Goal: Check status: Check status

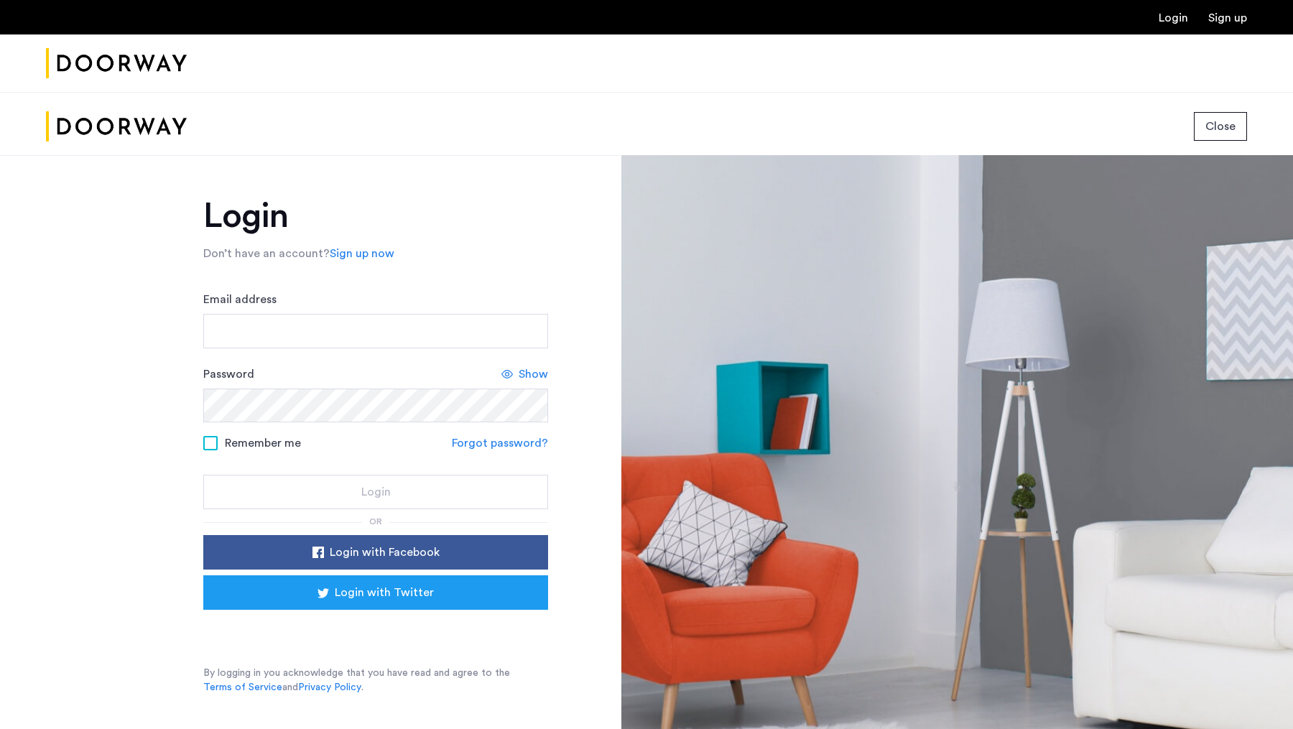
click at [284, 237] on div "Login Don’t have an account? Sign up now Email address Password Show Remember m…" at bounding box center [375, 447] width 345 height 496
click at [323, 338] on input "Email address" at bounding box center [375, 331] width 345 height 34
type input "**********"
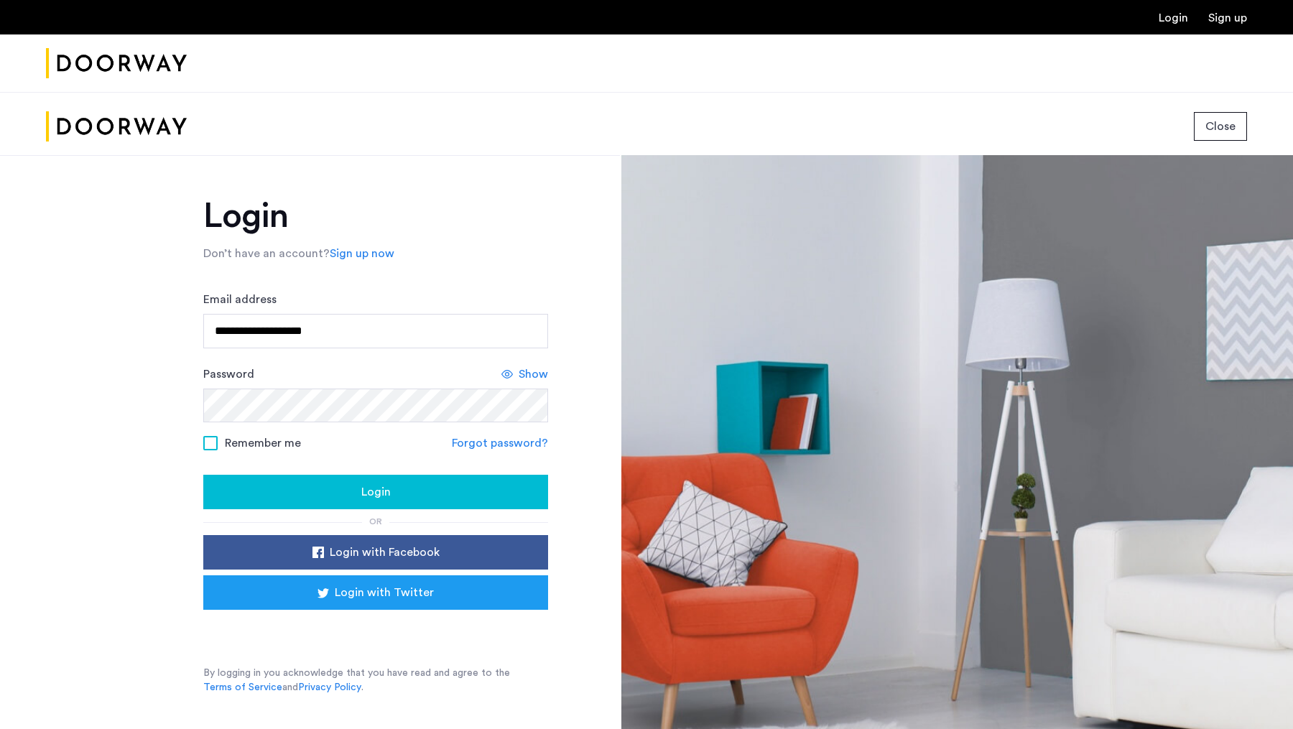
click at [201, 450] on div "**********" at bounding box center [310, 491] width 620 height 672
click at [217, 450] on div "Remember me" at bounding box center [252, 443] width 98 height 18
click at [208, 440] on span at bounding box center [210, 443] width 14 height 14
click at [345, 478] on button "Login" at bounding box center [375, 492] width 345 height 34
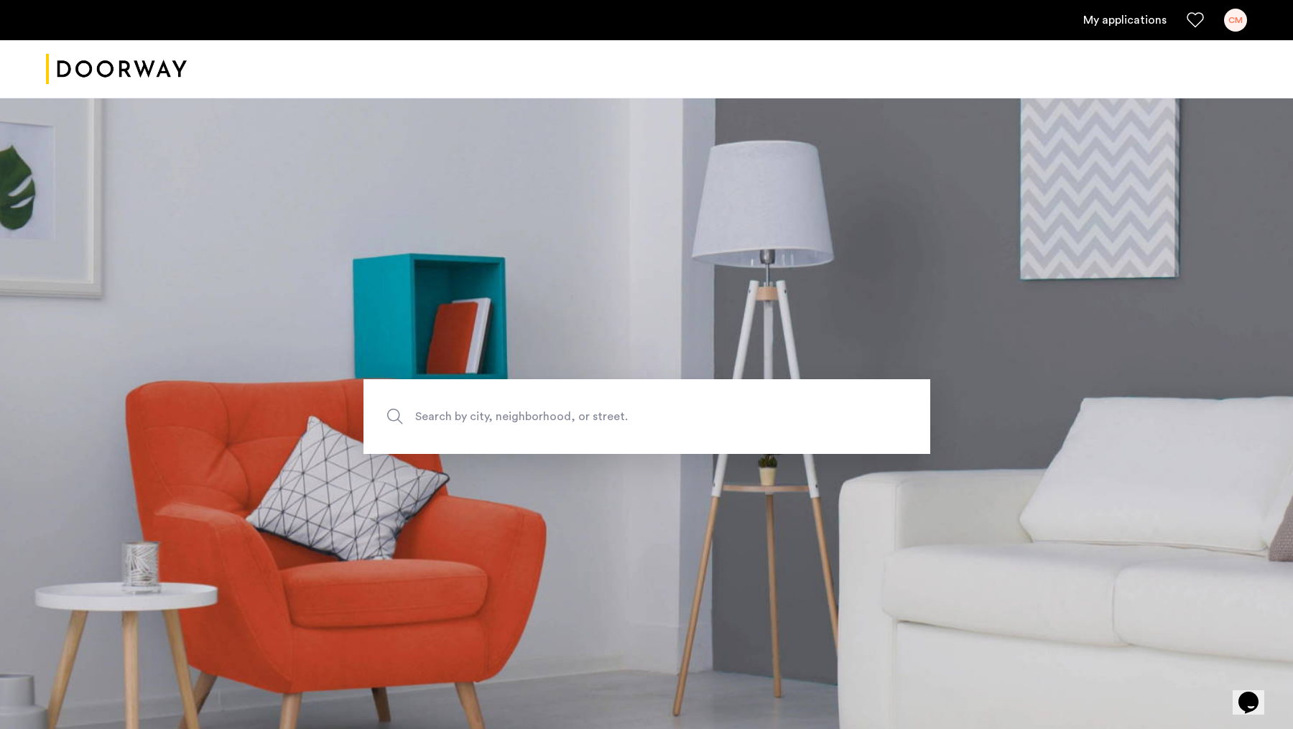
click at [1131, 28] on link "My applications" at bounding box center [1124, 19] width 83 height 17
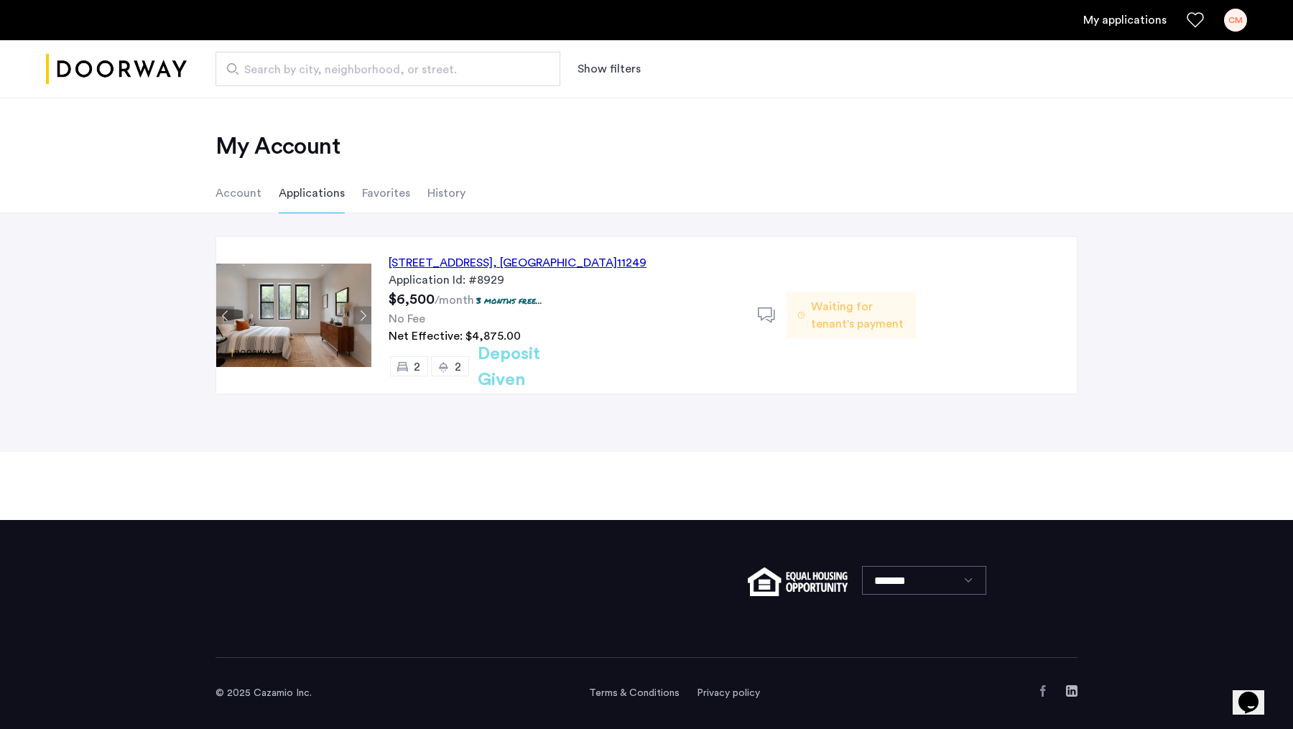
click at [662, 331] on div "Net Effective: $4,875.00" at bounding box center [565, 336] width 352 height 17
click at [527, 368] on h2 "Deposit Given" at bounding box center [535, 367] width 114 height 52
click at [487, 323] on div "No Fee" at bounding box center [565, 318] width 352 height 17
click at [572, 264] on div "143 North 9th Street, Unit 2R, Brooklyn , NY 11249" at bounding box center [518, 262] width 258 height 17
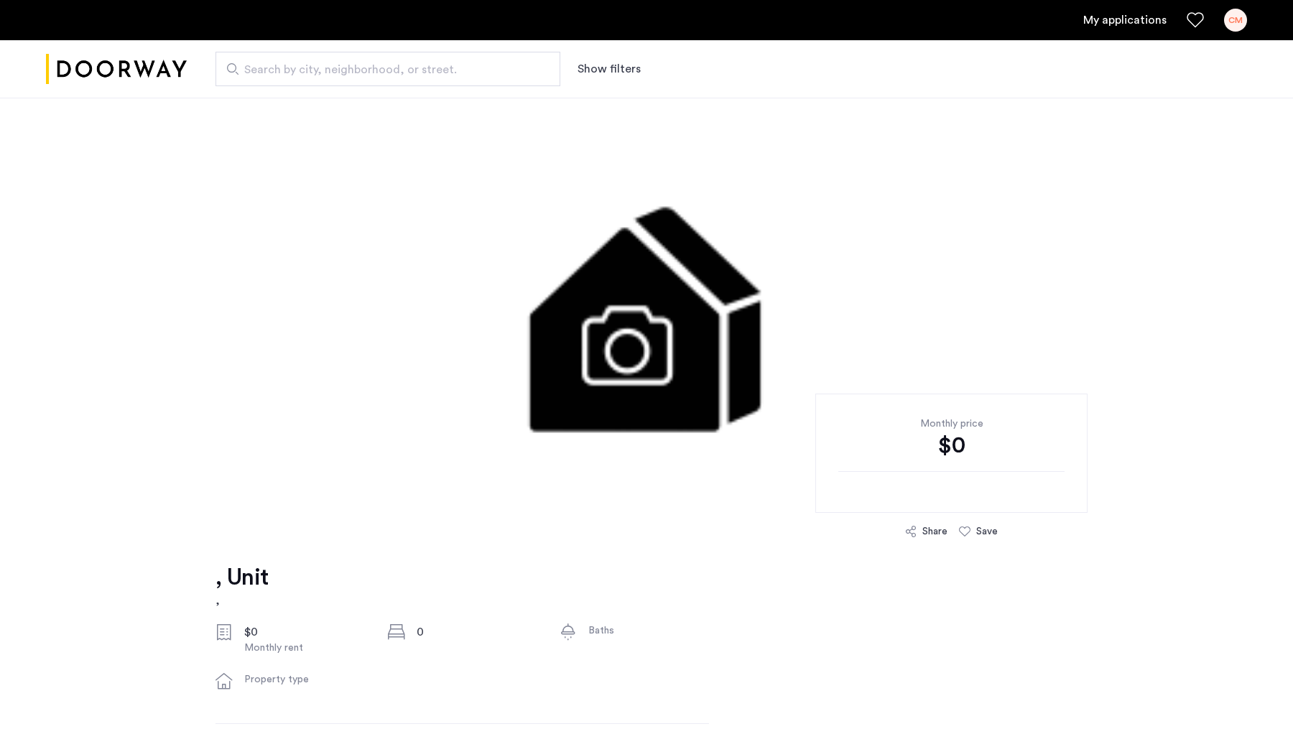
click at [836, 318] on img at bounding box center [646, 313] width 827 height 431
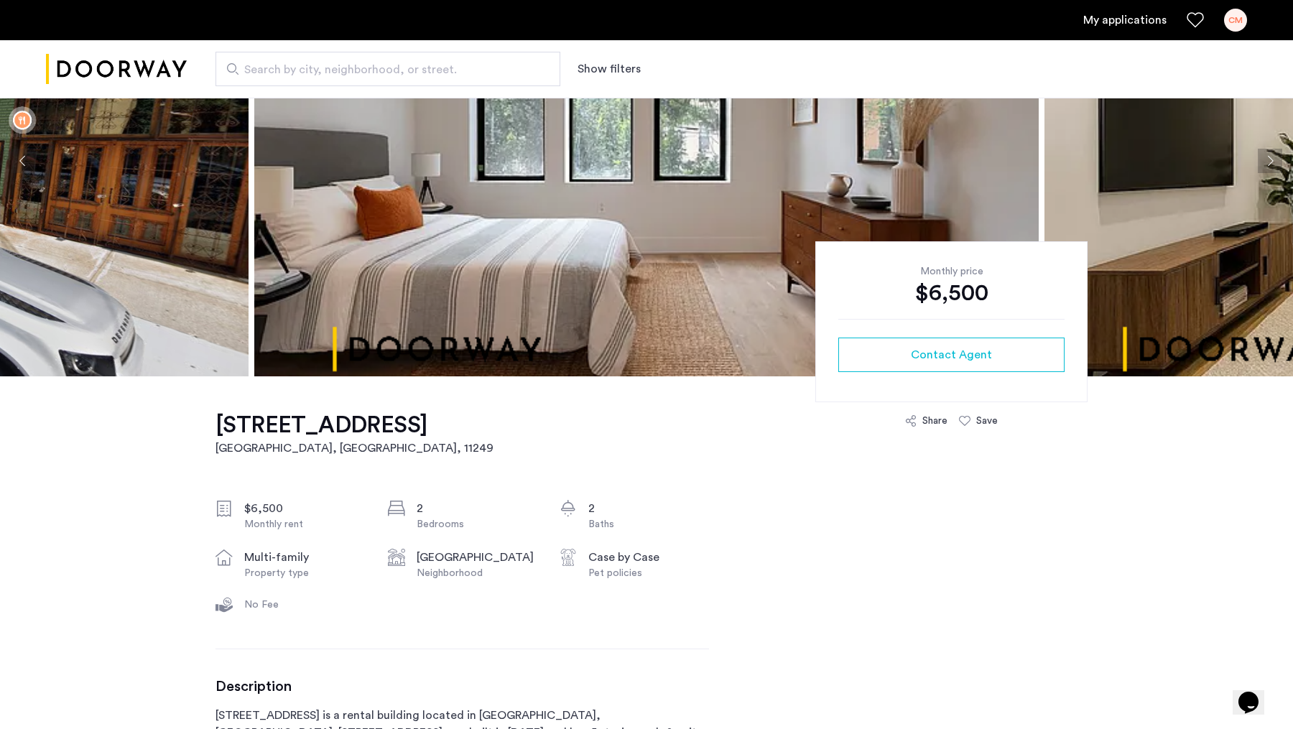
scroll to position [153, 0]
drag, startPoint x: 203, startPoint y: 521, endPoint x: 356, endPoint y: 538, distance: 154.0
click at [414, 569] on div "Williamsburg Neighborhood" at bounding box center [462, 564] width 149 height 32
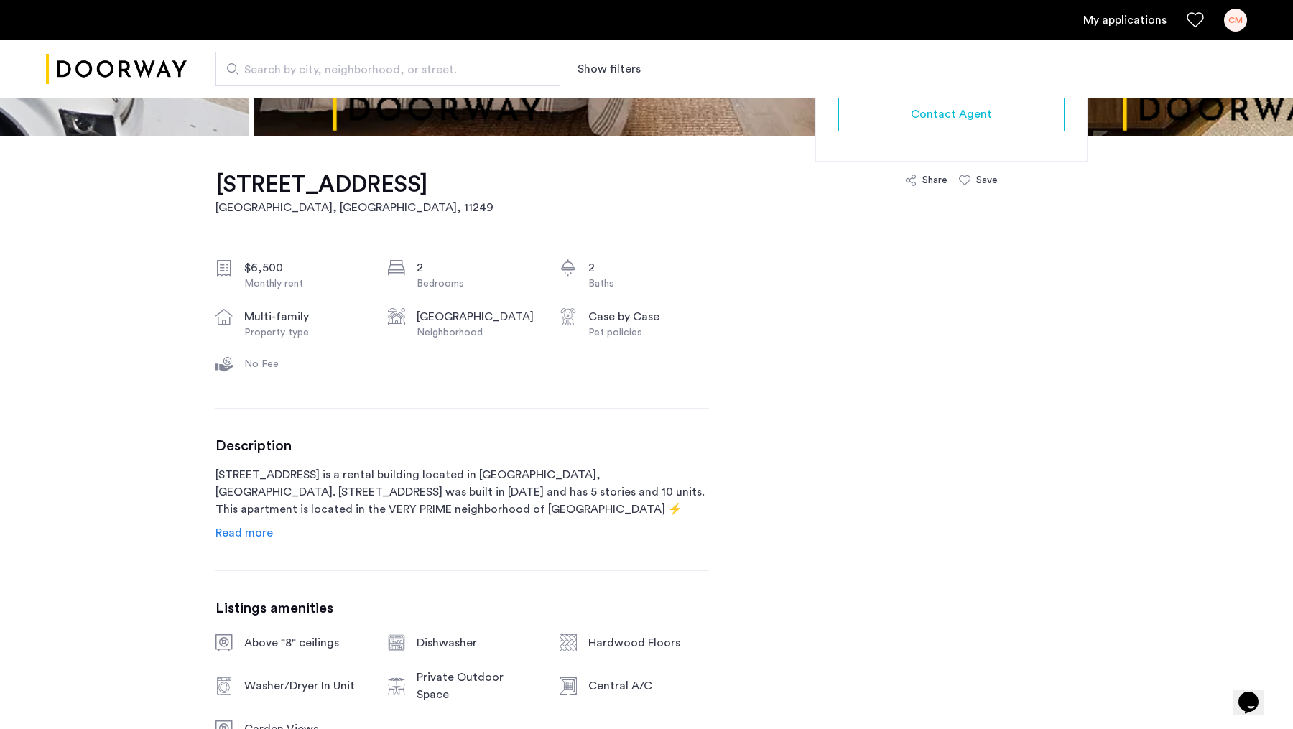
scroll to position [392, 0]
click at [269, 544] on div "143 North 9th Street, Unit 2R Brooklyn, NY , 11249 $6,500 Monthly rent 2 Bedroo…" at bounding box center [461, 535] width 493 height 799
click at [243, 535] on span "Read more" at bounding box center [243, 533] width 57 height 11
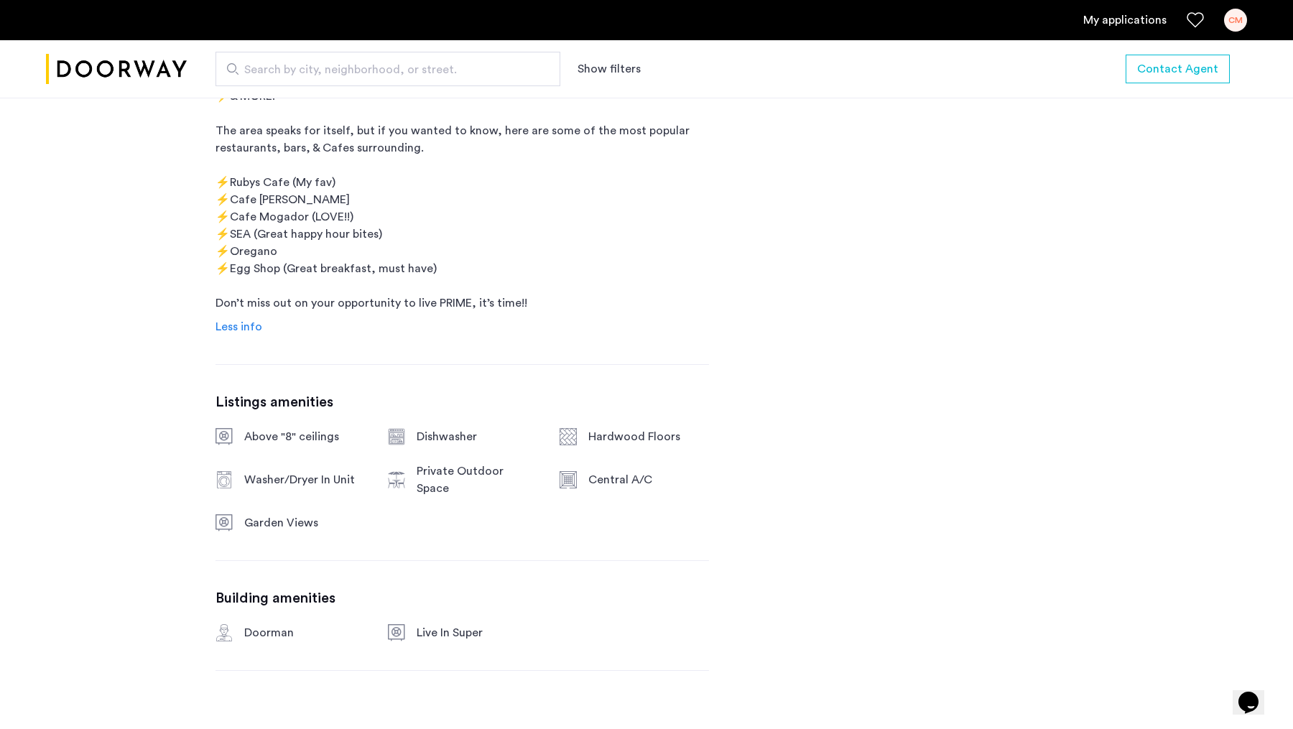
scroll to position [1019, 0]
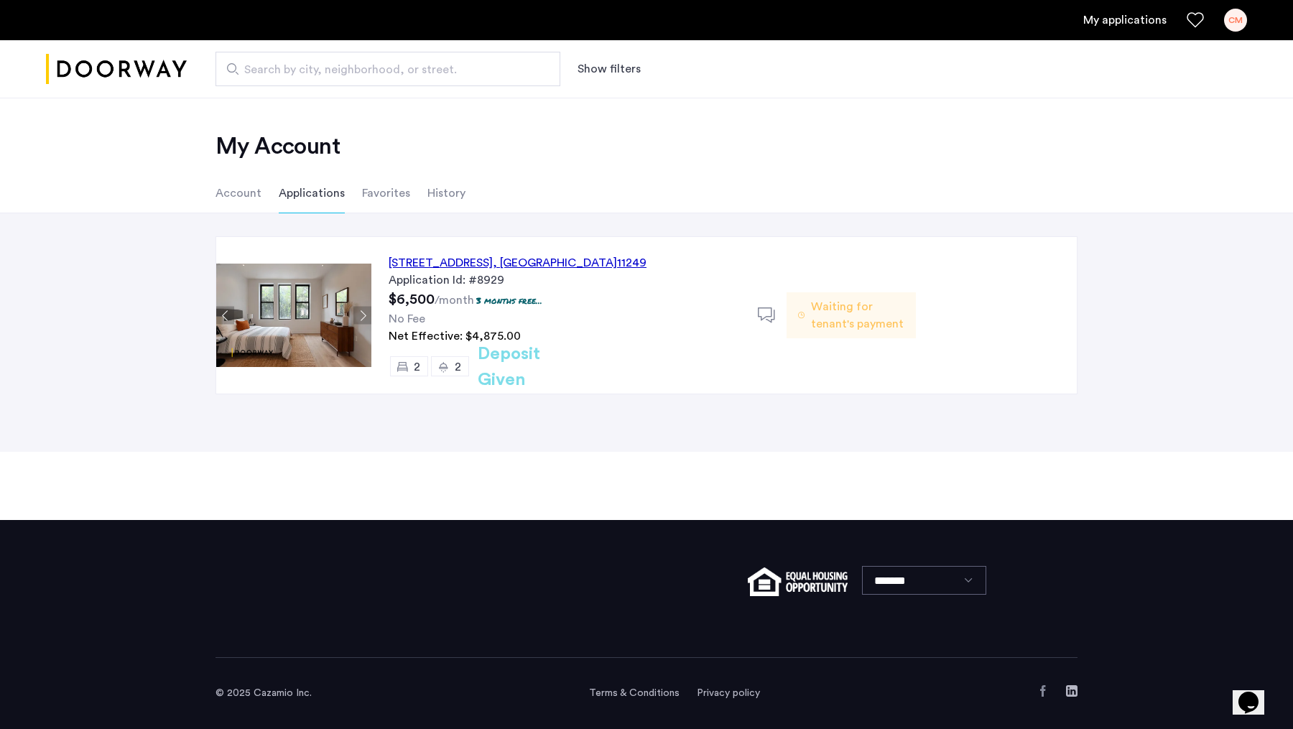
click at [303, 195] on li "Applications" at bounding box center [312, 193] width 66 height 40
click at [251, 194] on li "Account" at bounding box center [238, 193] width 46 height 40
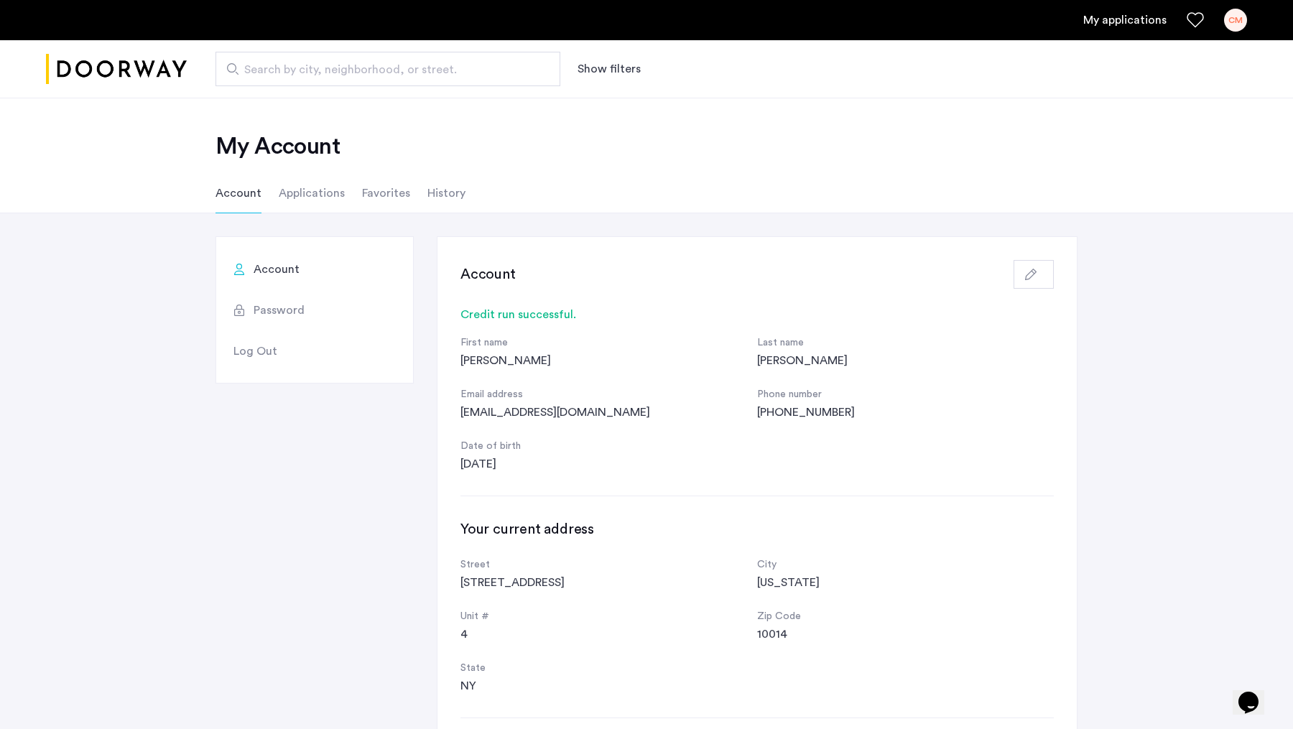
click at [443, 182] on li "History" at bounding box center [446, 193] width 38 height 40
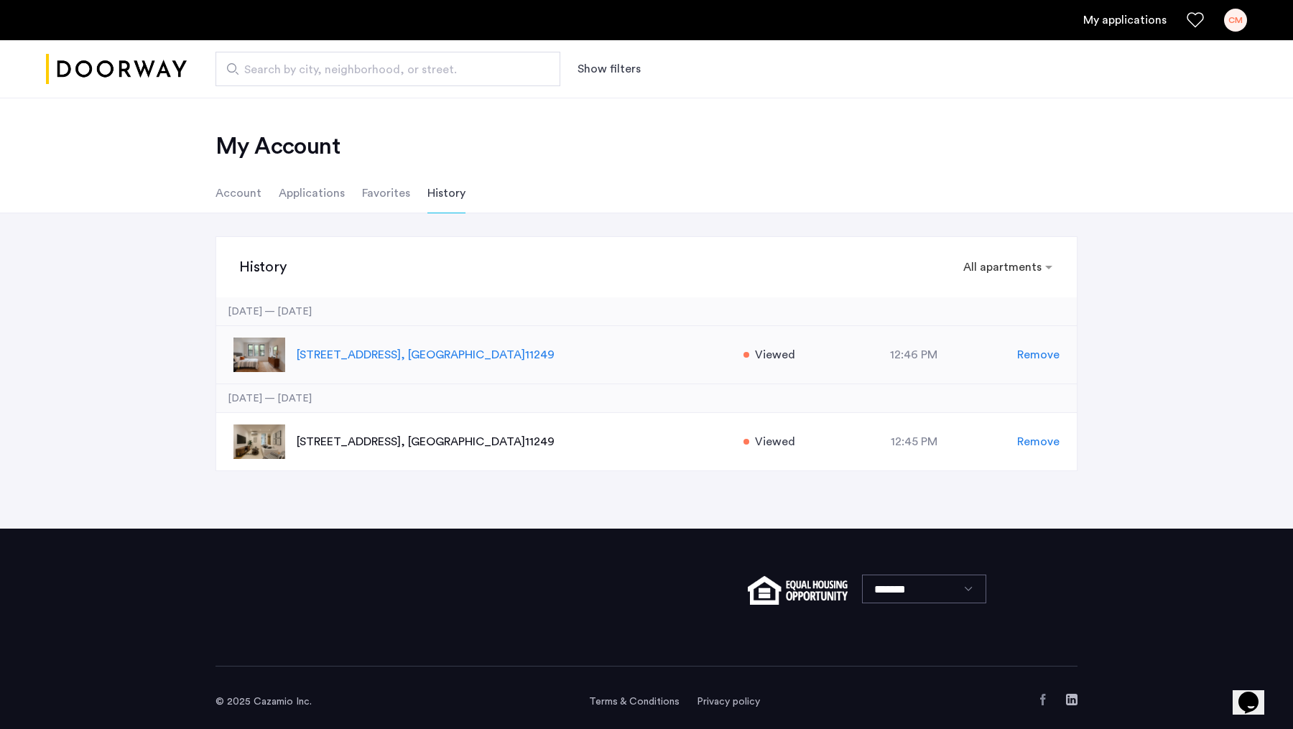
click at [514, 358] on span ", [GEOGRAPHIC_DATA]" at bounding box center [463, 354] width 124 height 11
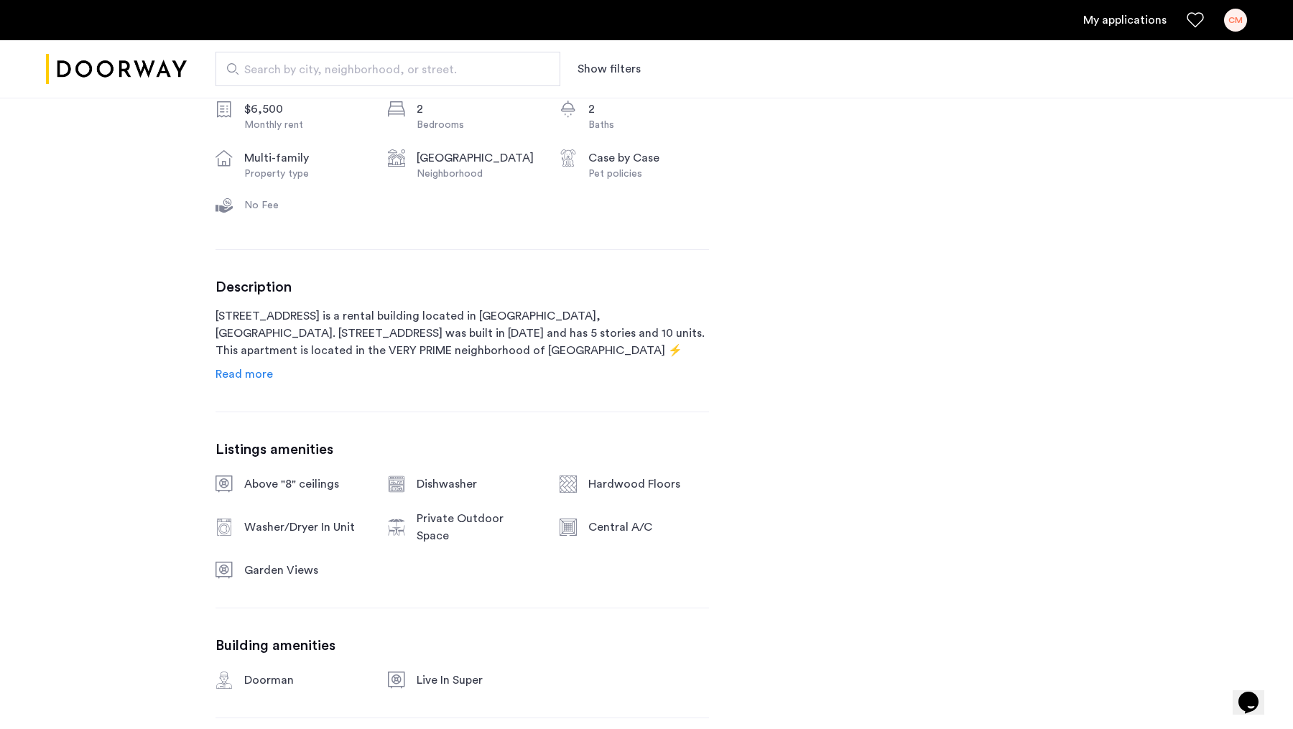
scroll to position [624, 0]
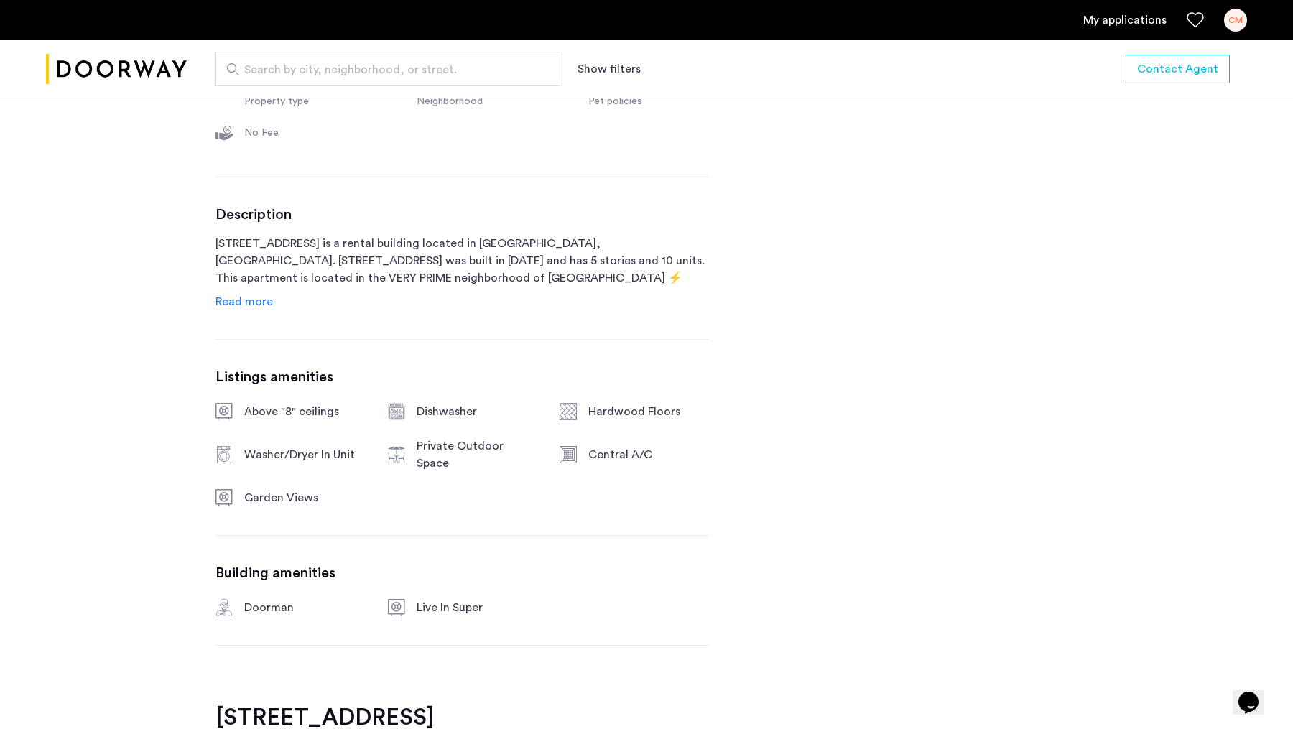
click at [238, 310] on div "143 North 9th Street, Unit 2R Brooklyn, NY , 11249 $6,500 Monthly rent 2 Bedroo…" at bounding box center [461, 303] width 493 height 799
click at [253, 296] on span "Read more" at bounding box center [243, 301] width 57 height 11
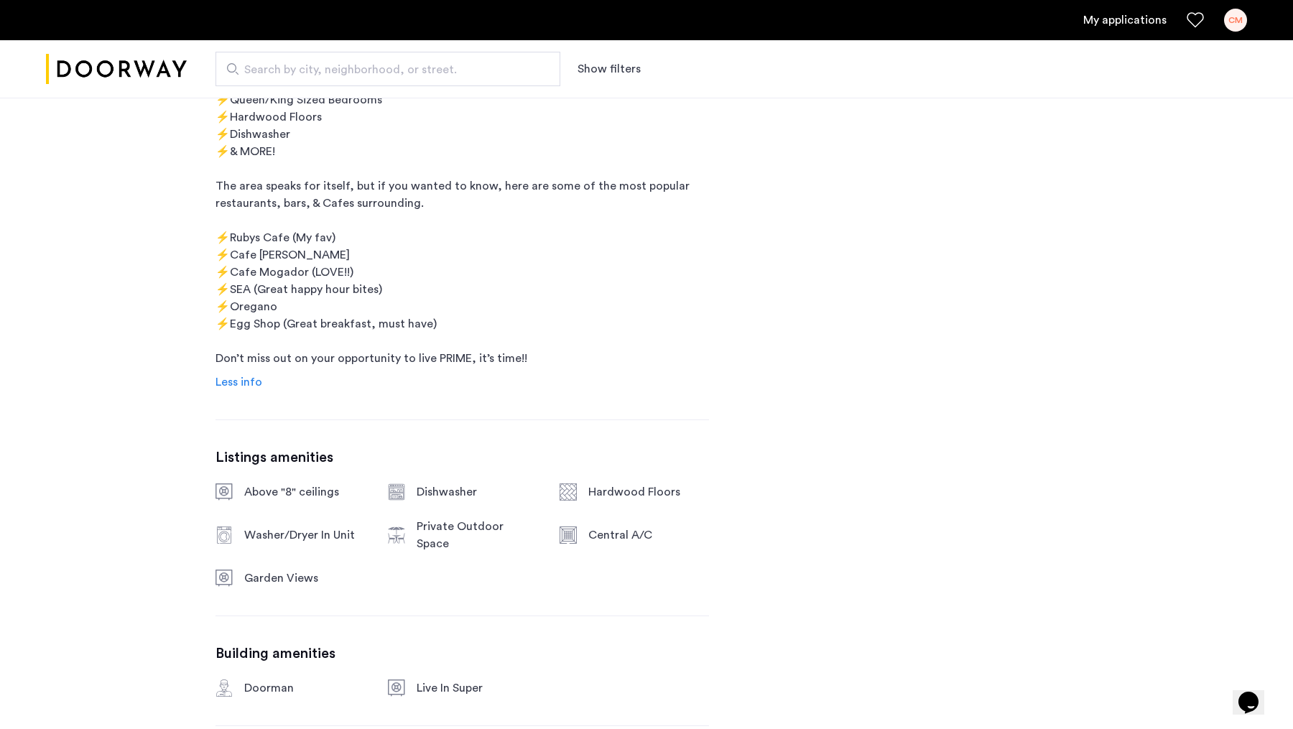
scroll to position [328, 0]
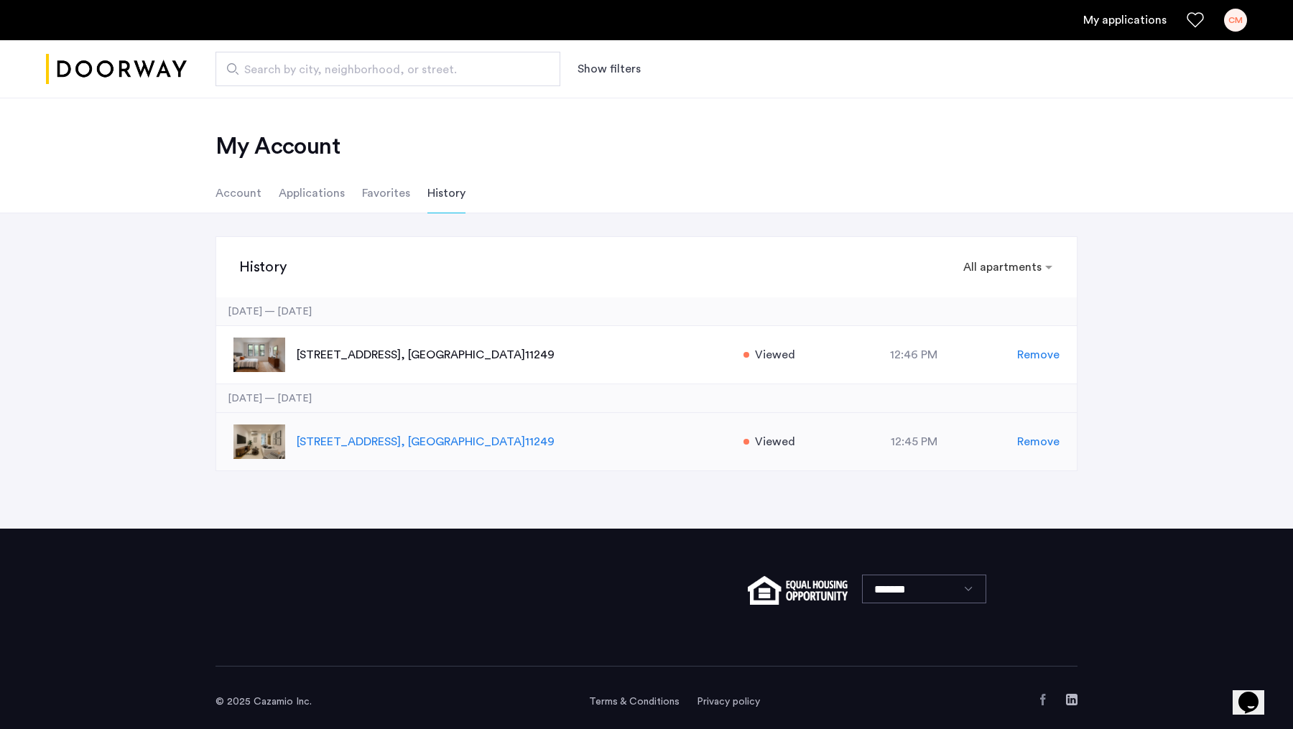
click at [508, 436] on span ", [GEOGRAPHIC_DATA]" at bounding box center [463, 441] width 124 height 11
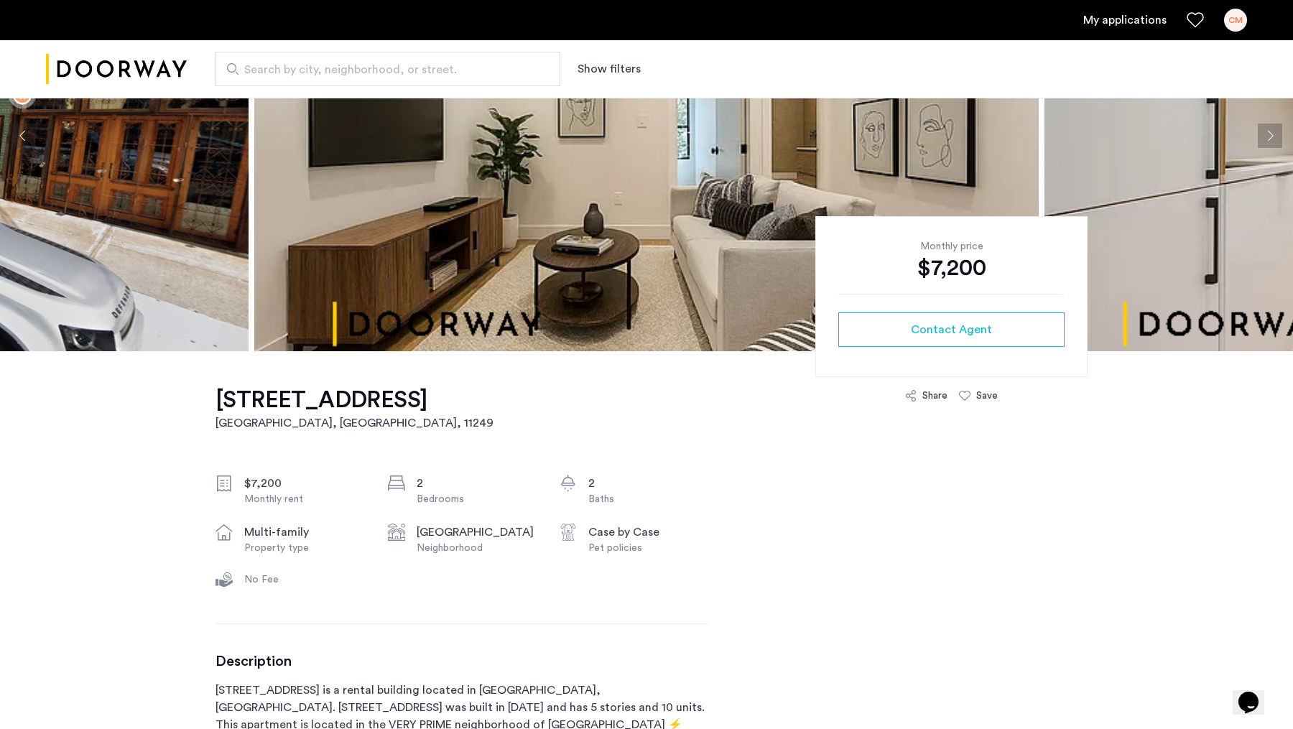
scroll to position [241, 0]
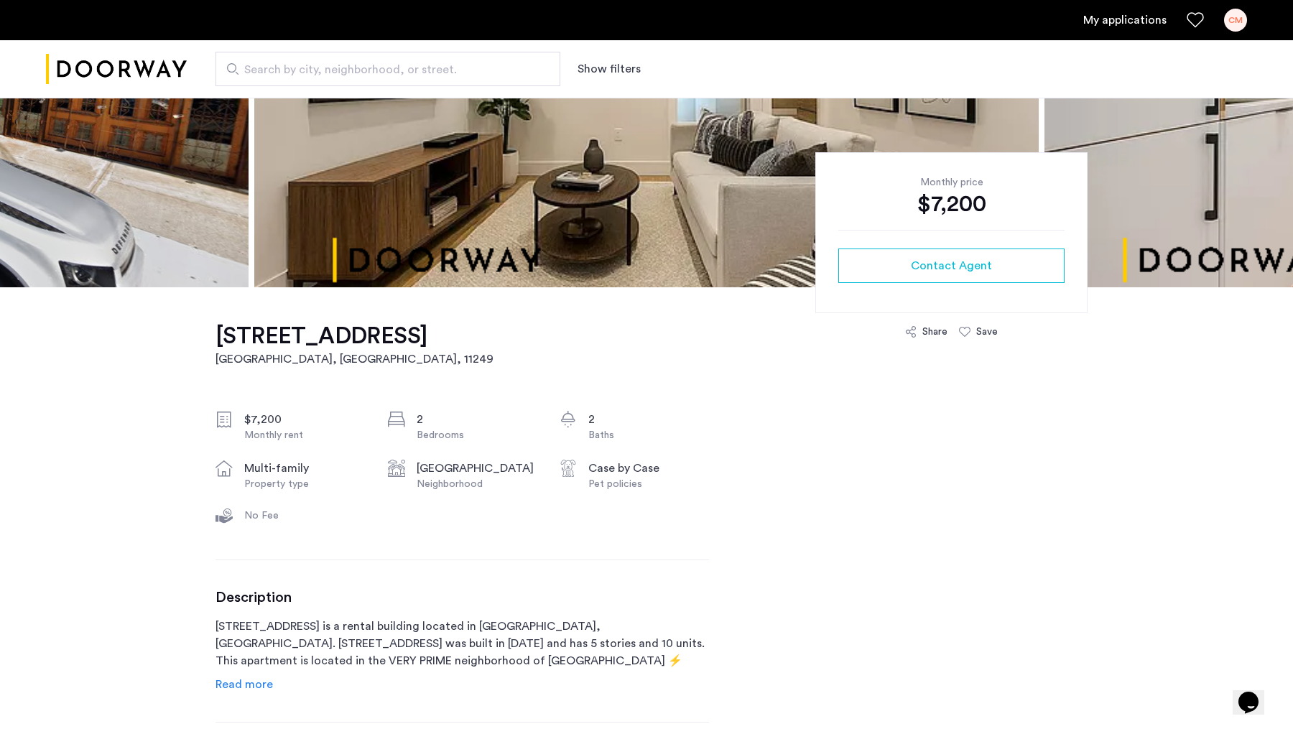
click at [297, 484] on div "Property type" at bounding box center [304, 484] width 121 height 14
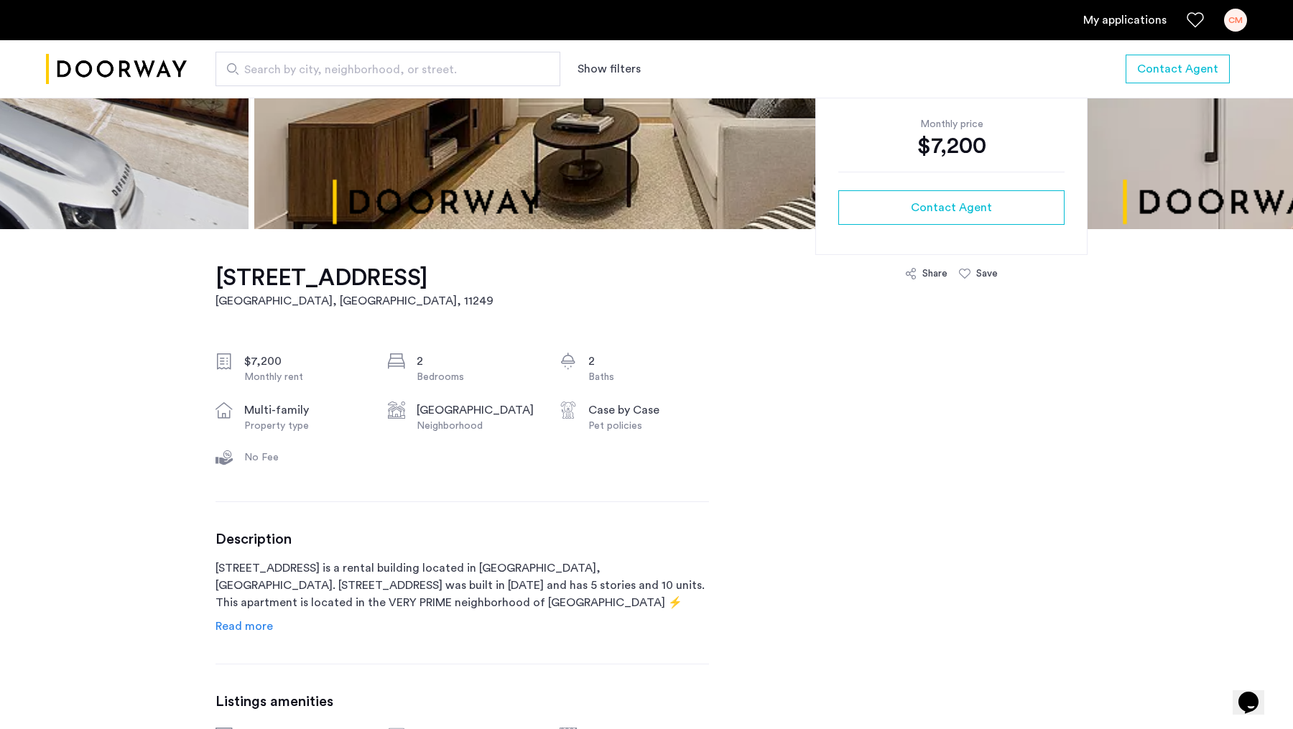
scroll to position [0, 0]
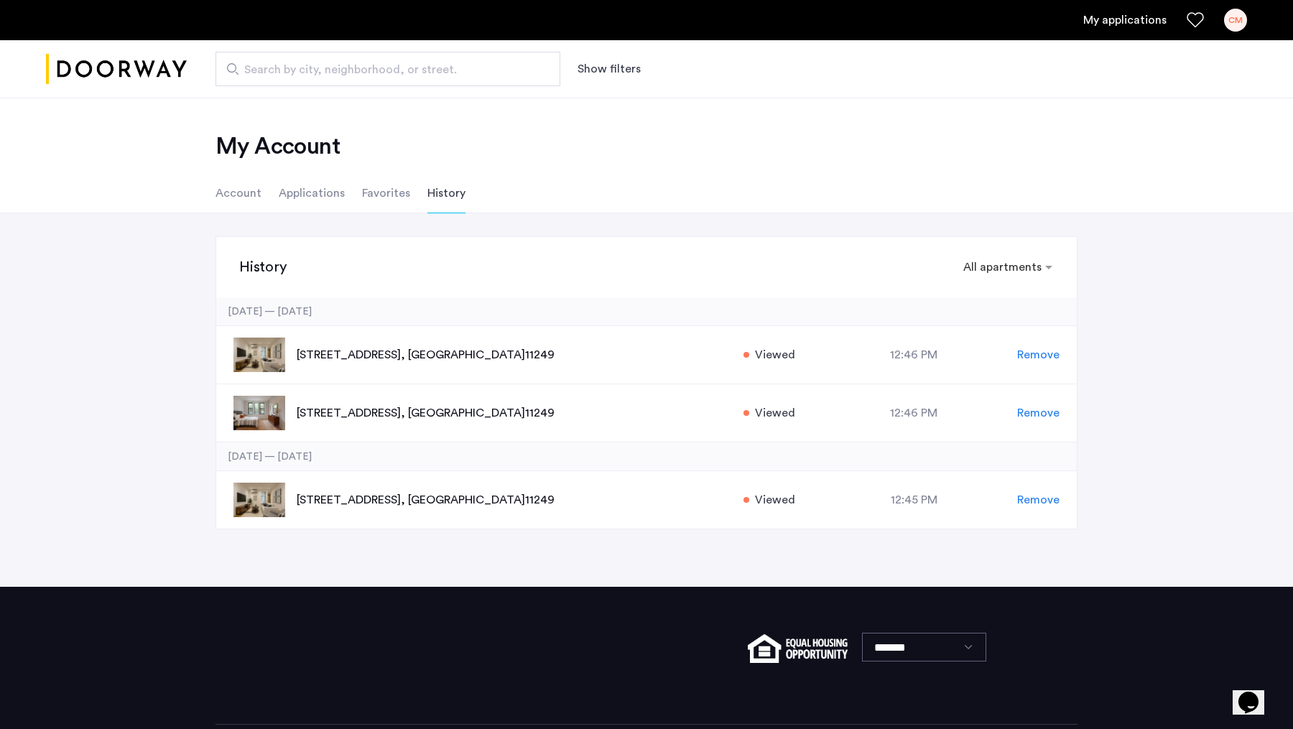
click at [313, 202] on li "Applications" at bounding box center [312, 193] width 66 height 40
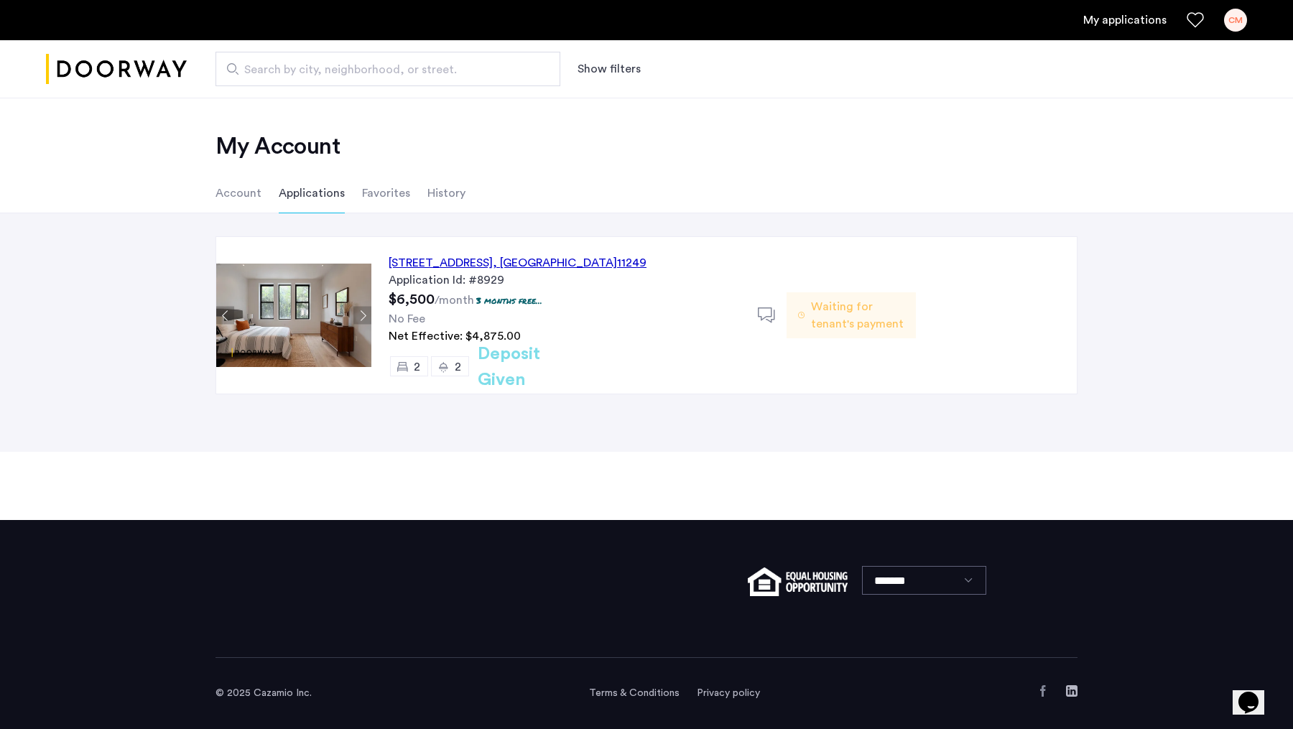
click at [254, 195] on li "Account" at bounding box center [238, 193] width 46 height 40
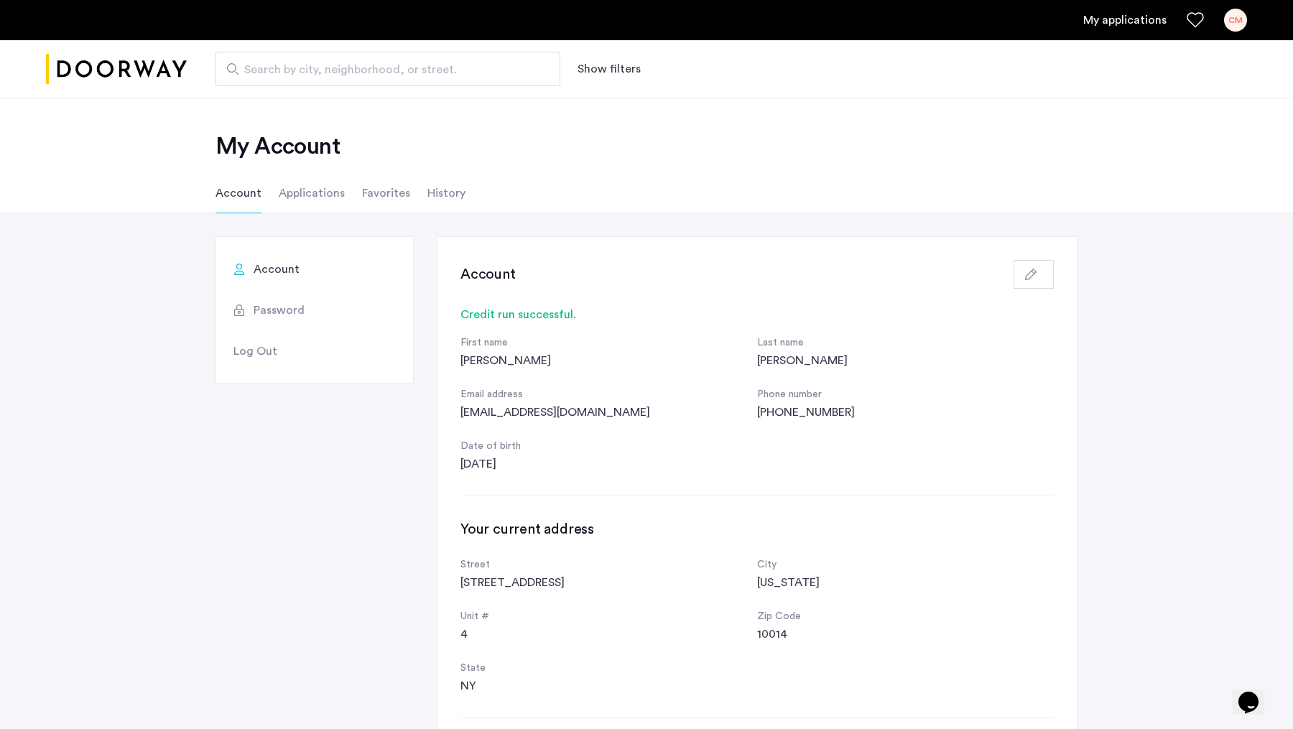
click at [292, 203] on li "Applications" at bounding box center [312, 193] width 66 height 40
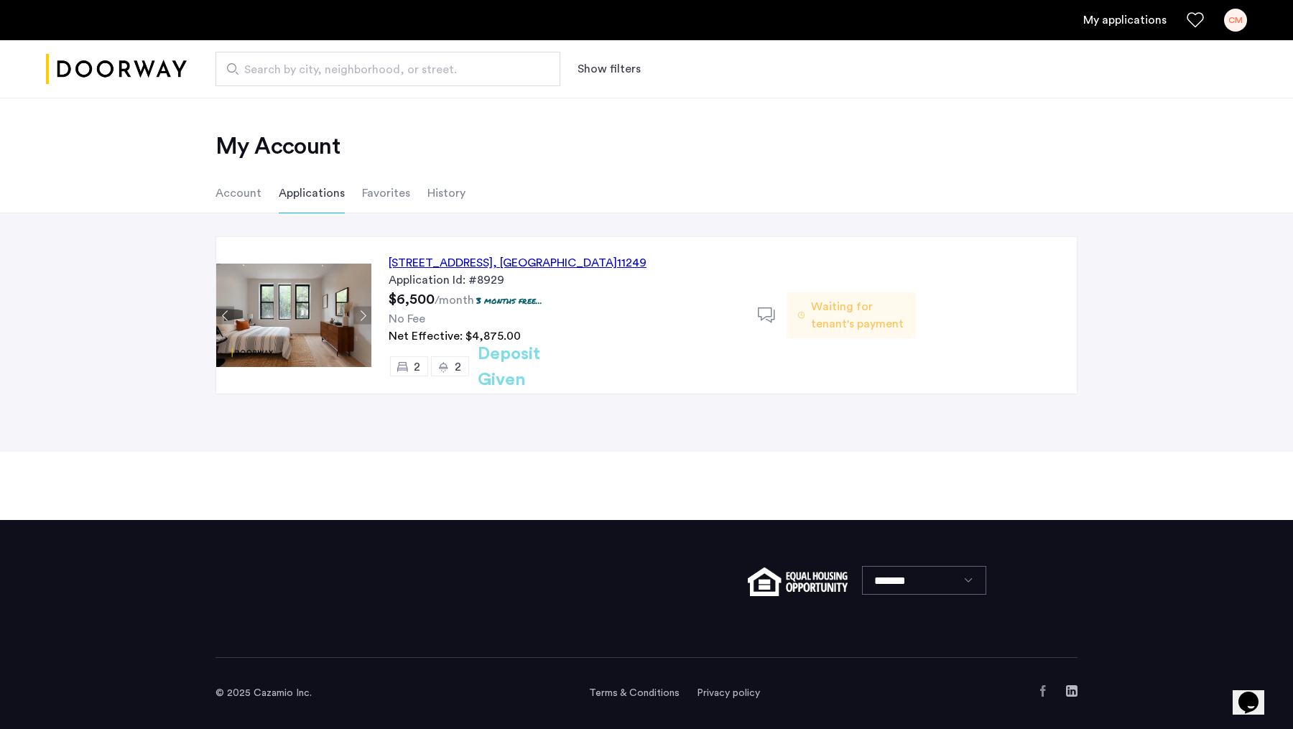
click at [479, 391] on div "143 North 9th Street, Unit 2R, Brooklyn , NY 11249 Application Id: #8929 $6,500…" at bounding box center [564, 315] width 386 height 157
click at [541, 380] on div "143 North 9th Street, Unit 2R, Brooklyn , NY 11249 Application Id: #8929 $6,500…" at bounding box center [564, 315] width 386 height 157
click at [371, 317] on div "143 North 9th Street, Unit 2R, Brooklyn , NY 11249 Application Id: #8929 $6,500…" at bounding box center [564, 315] width 386 height 157
click at [357, 312] on button "Next apartment" at bounding box center [362, 316] width 18 height 18
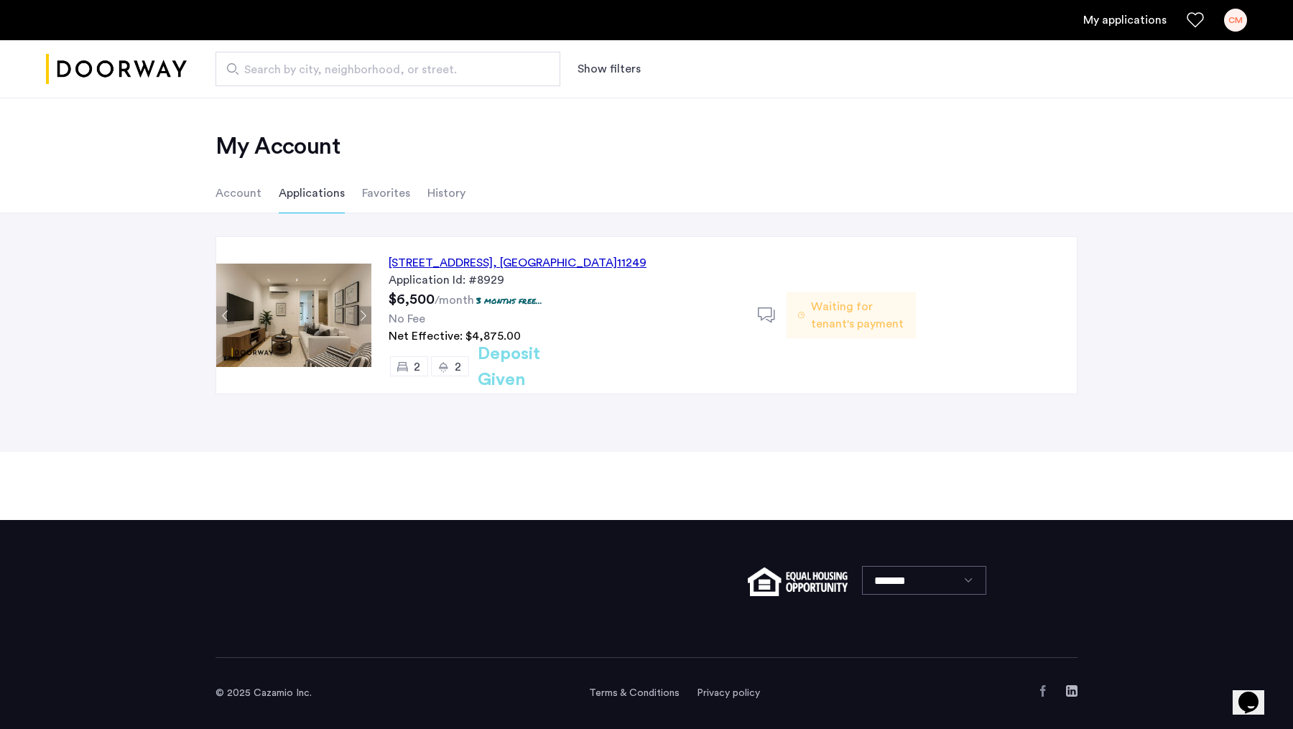
click at [540, 299] on p "3 months free..." at bounding box center [509, 300] width 66 height 12
click at [491, 304] on p "3 months free..." at bounding box center [509, 300] width 66 height 12
click at [1105, 37] on div "My applications CM" at bounding box center [646, 20] width 1293 height 40
click at [1130, 14] on link "My applications" at bounding box center [1124, 19] width 83 height 17
click at [828, 312] on span "Waiting for tenant's payment" at bounding box center [857, 315] width 93 height 34
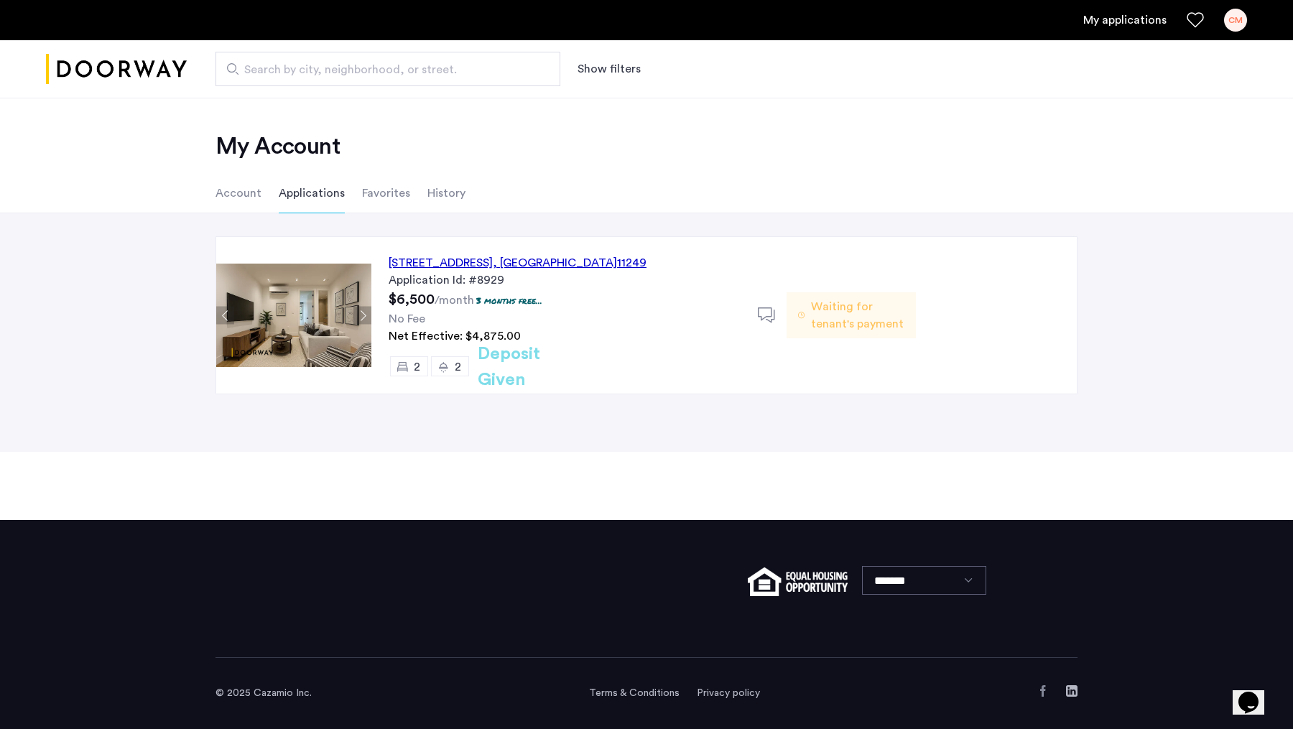
click at [766, 310] on icon at bounding box center [767, 316] width 18 height 18
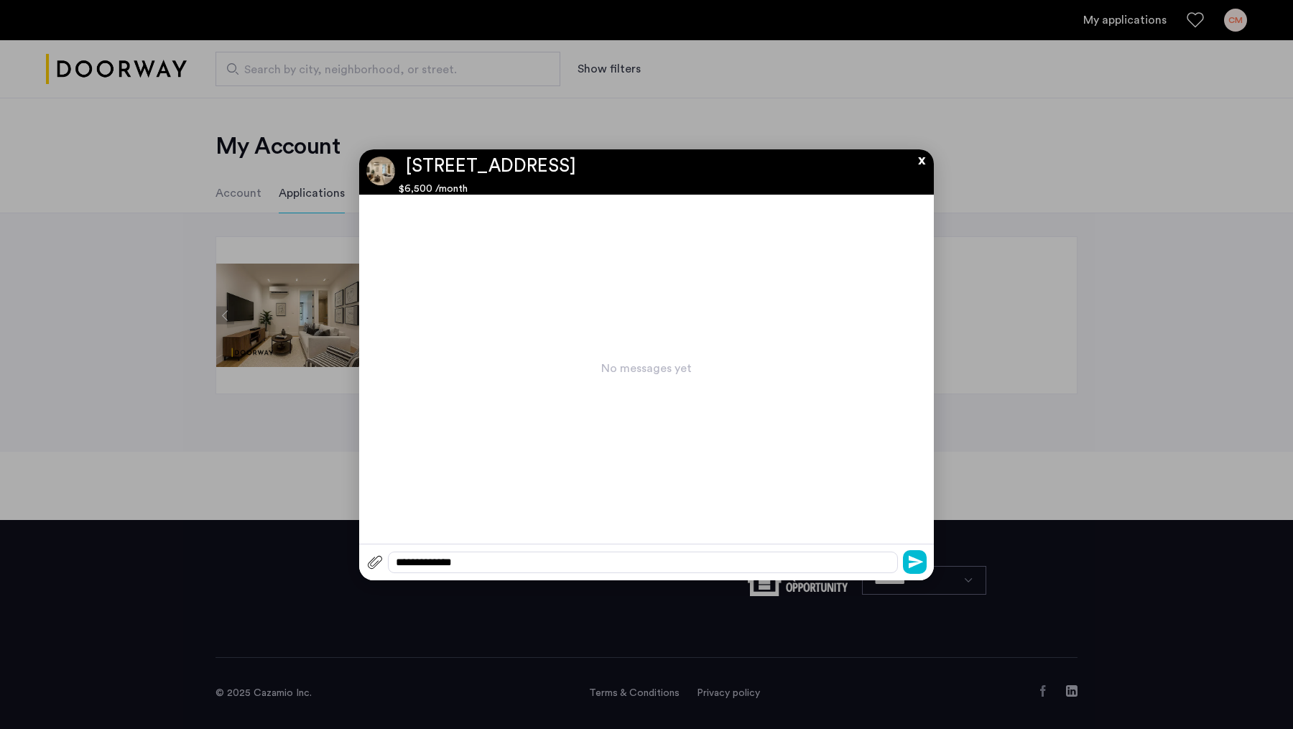
click at [918, 163] on button "x" at bounding box center [918, 157] width 22 height 16
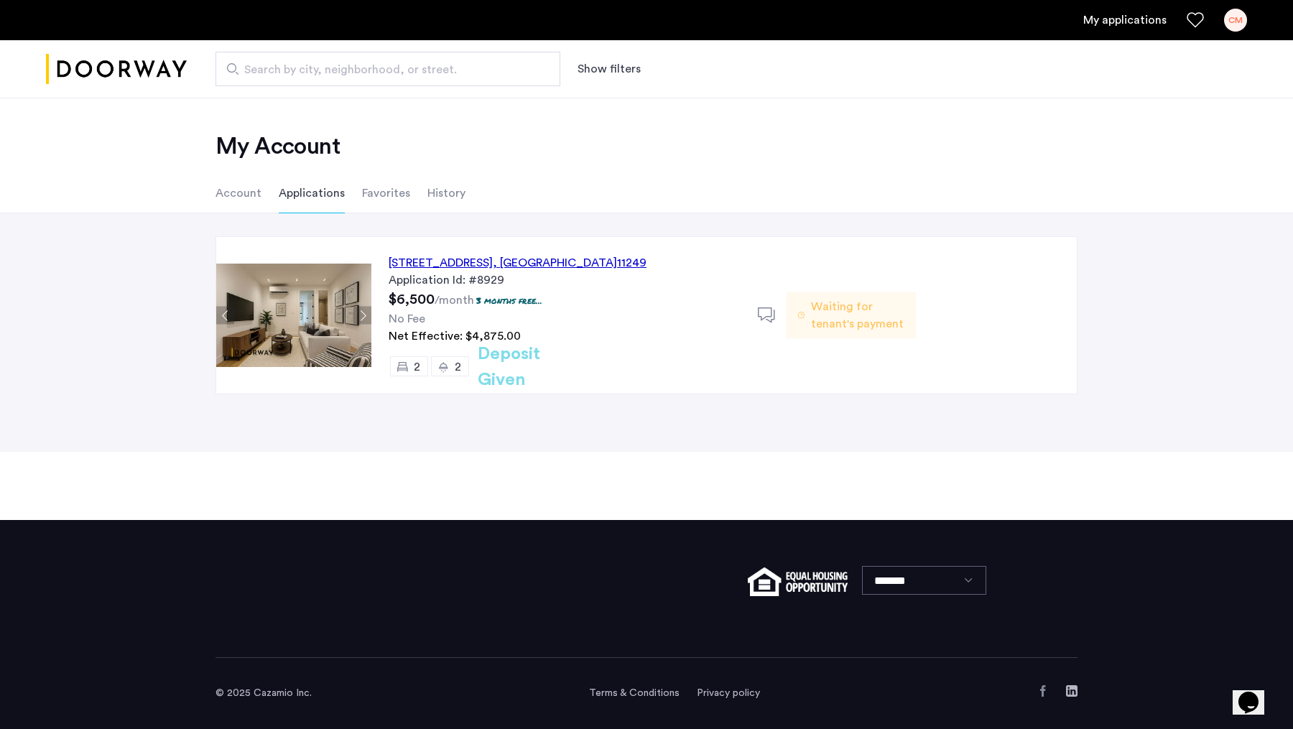
click at [539, 274] on div "Application Id: #8929" at bounding box center [565, 280] width 352 height 17
click at [534, 309] on div "143 North 9th Street, Unit 2R, Brooklyn , NY 11249 Application Id: #8929 $6,500…" at bounding box center [564, 315] width 386 height 157
click at [530, 372] on h2 "Deposit Given" at bounding box center [535, 367] width 114 height 52
click at [545, 241] on div "143 North 9th Street, Unit 2R, Brooklyn , NY 11249 Application Id: #8929 $6,500…" at bounding box center [564, 315] width 386 height 157
click at [561, 261] on div "143 North 9th Street, Unit 2R, Brooklyn , NY 11249" at bounding box center [518, 262] width 258 height 17
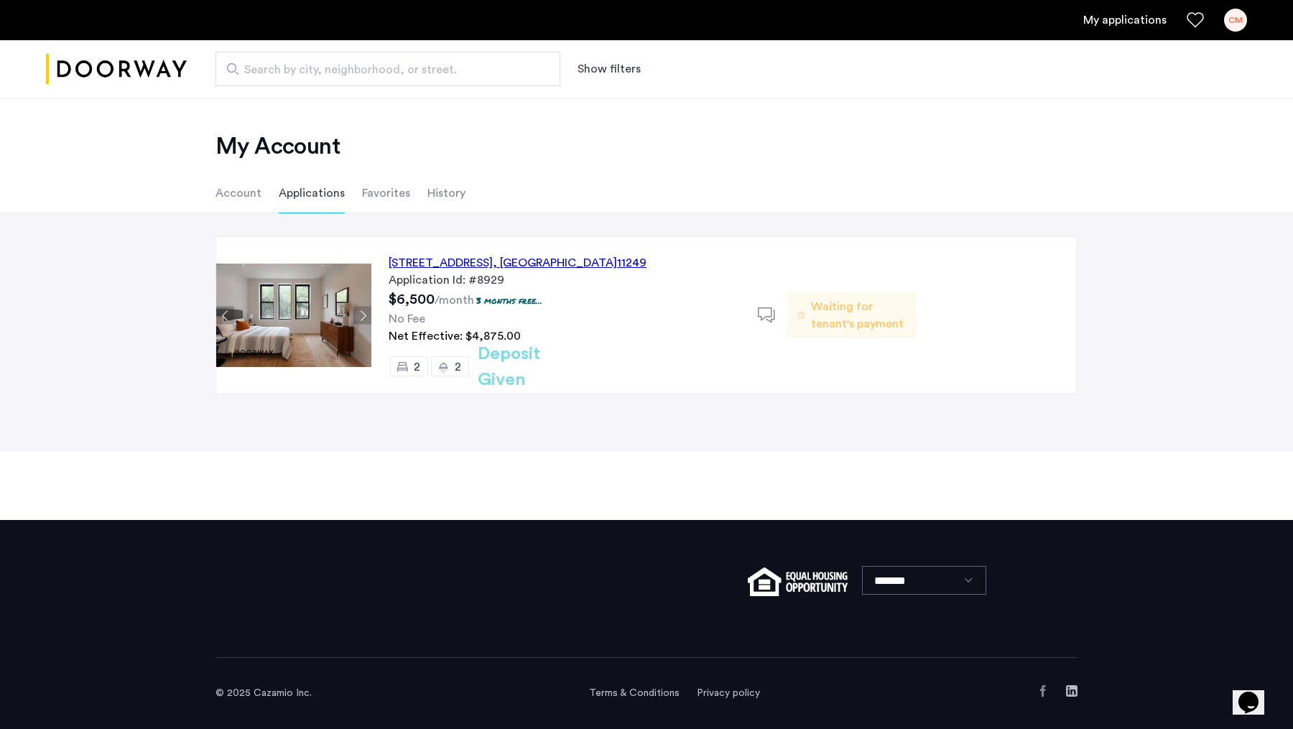
click at [512, 363] on h2 "Deposit Given" at bounding box center [535, 367] width 114 height 52
click at [577, 263] on div "143 North 9th Street, Unit 2R, Brooklyn , NY 11249" at bounding box center [518, 262] width 258 height 17
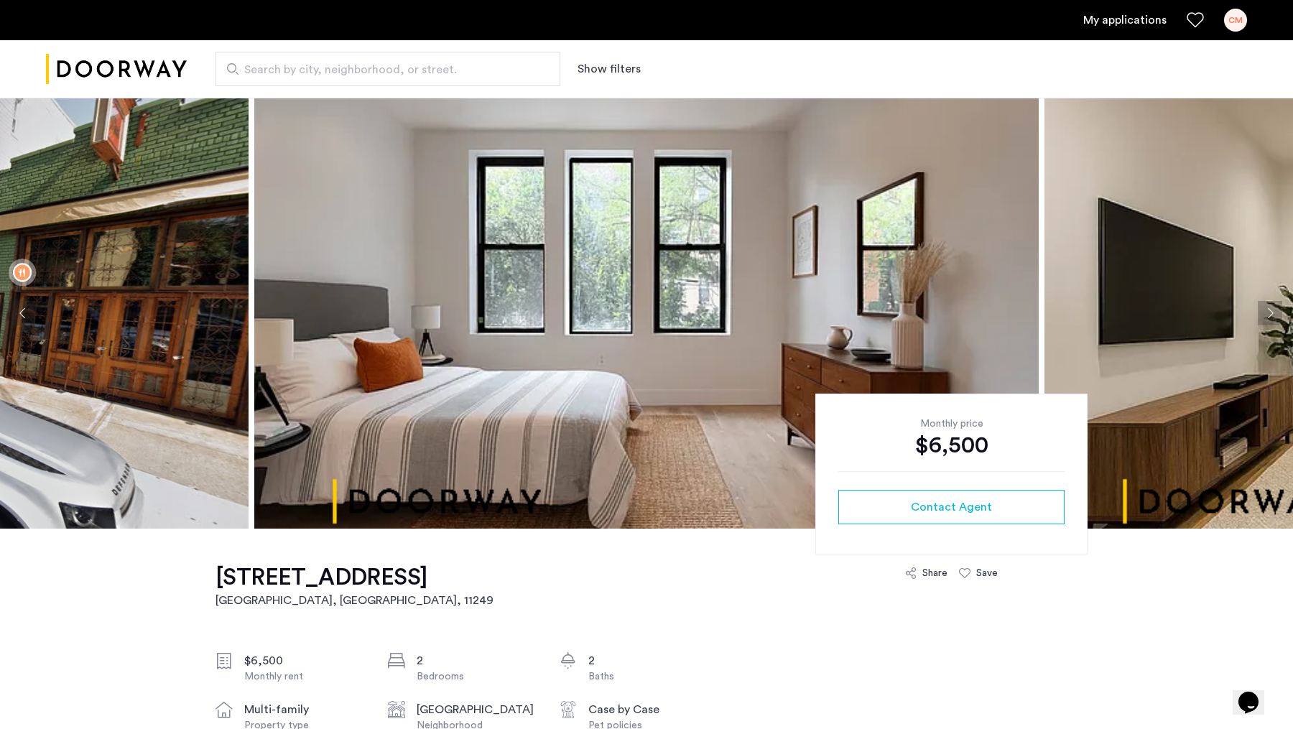
click at [1114, 8] on div "My applications CM" at bounding box center [646, 20] width 1293 height 40
click at [1123, 16] on link "My applications" at bounding box center [1124, 19] width 83 height 17
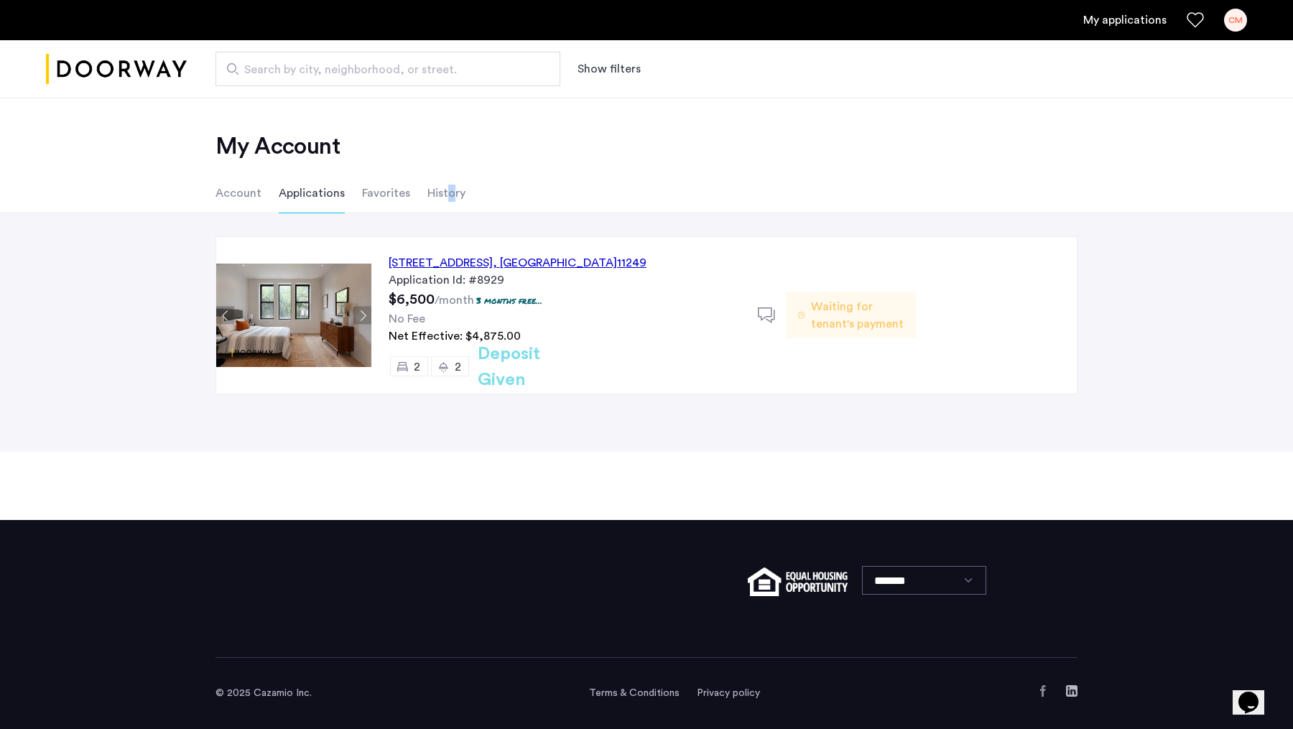
click at [446, 198] on li "History" at bounding box center [446, 193] width 38 height 40
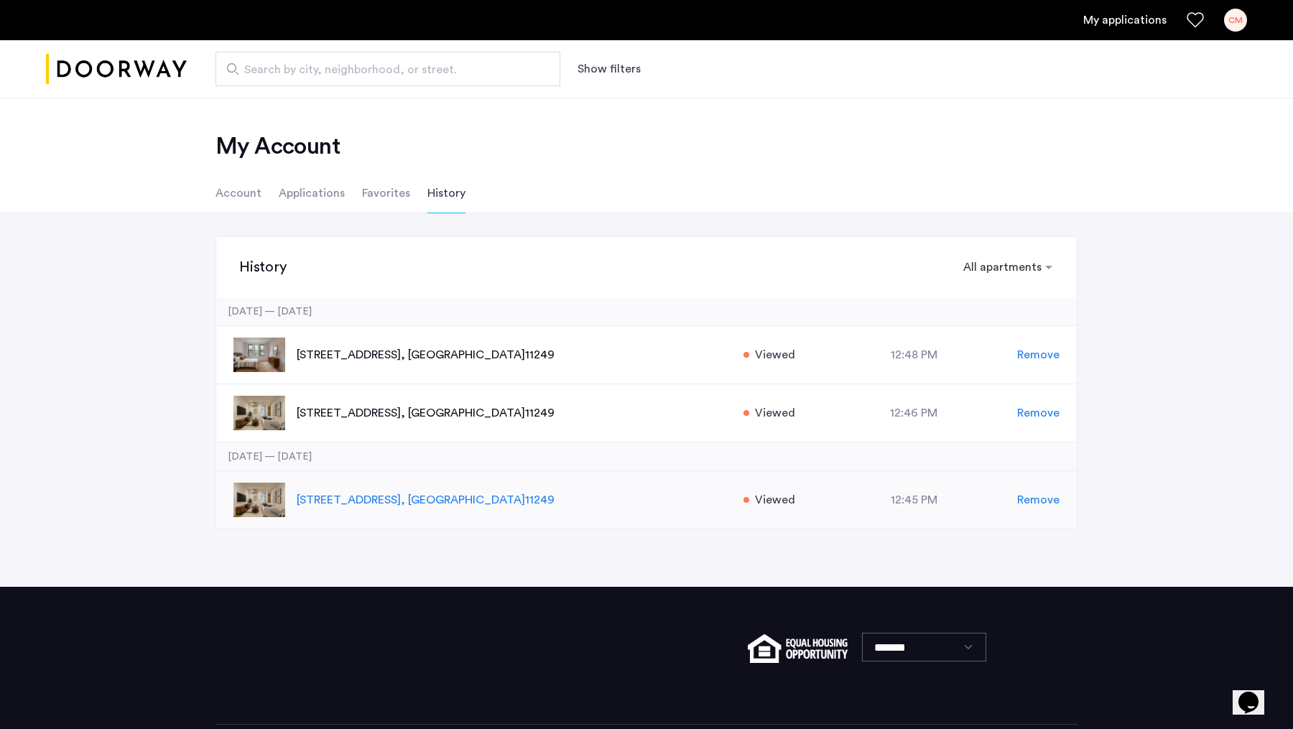
click at [491, 506] on p "143 North 9th Street, Unit 1R, Brooklyn , NY 11249" at bounding box center [513, 499] width 432 height 17
